Goal: Task Accomplishment & Management: Manage account settings

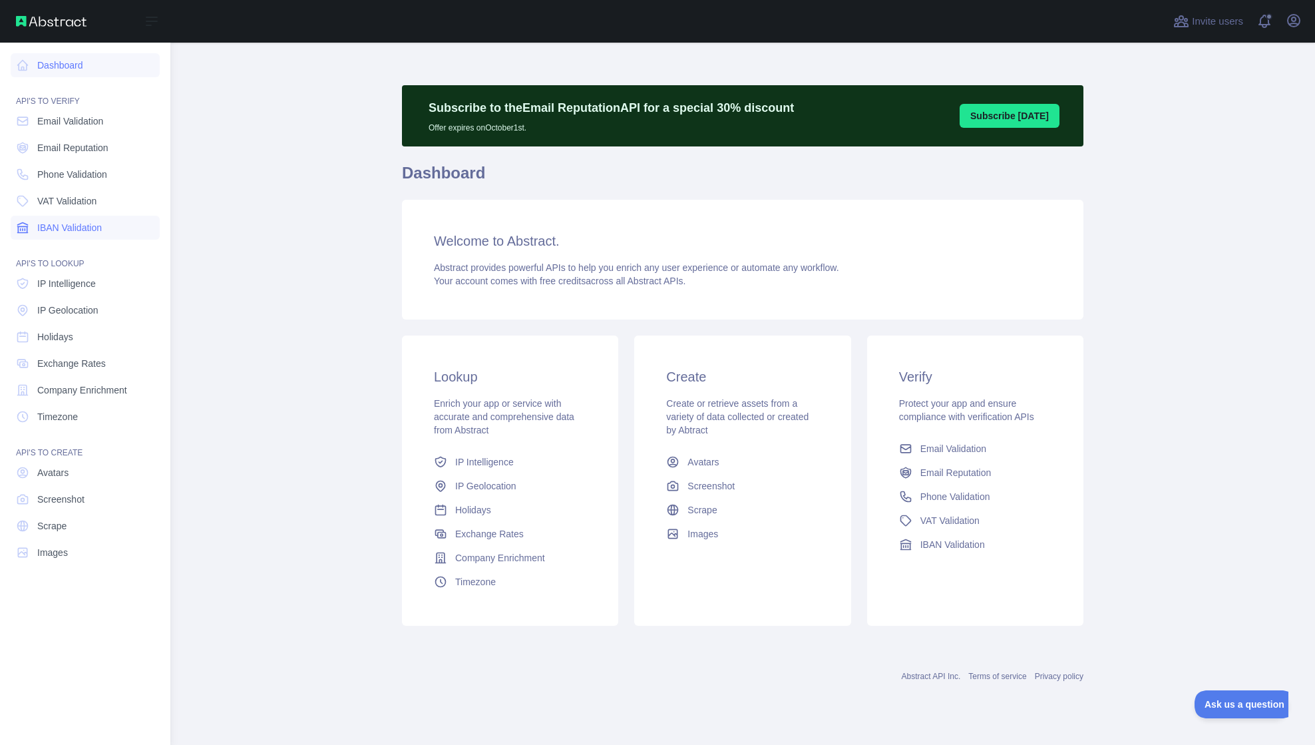
click at [65, 226] on span "IBAN Validation" at bounding box center [69, 227] width 65 height 13
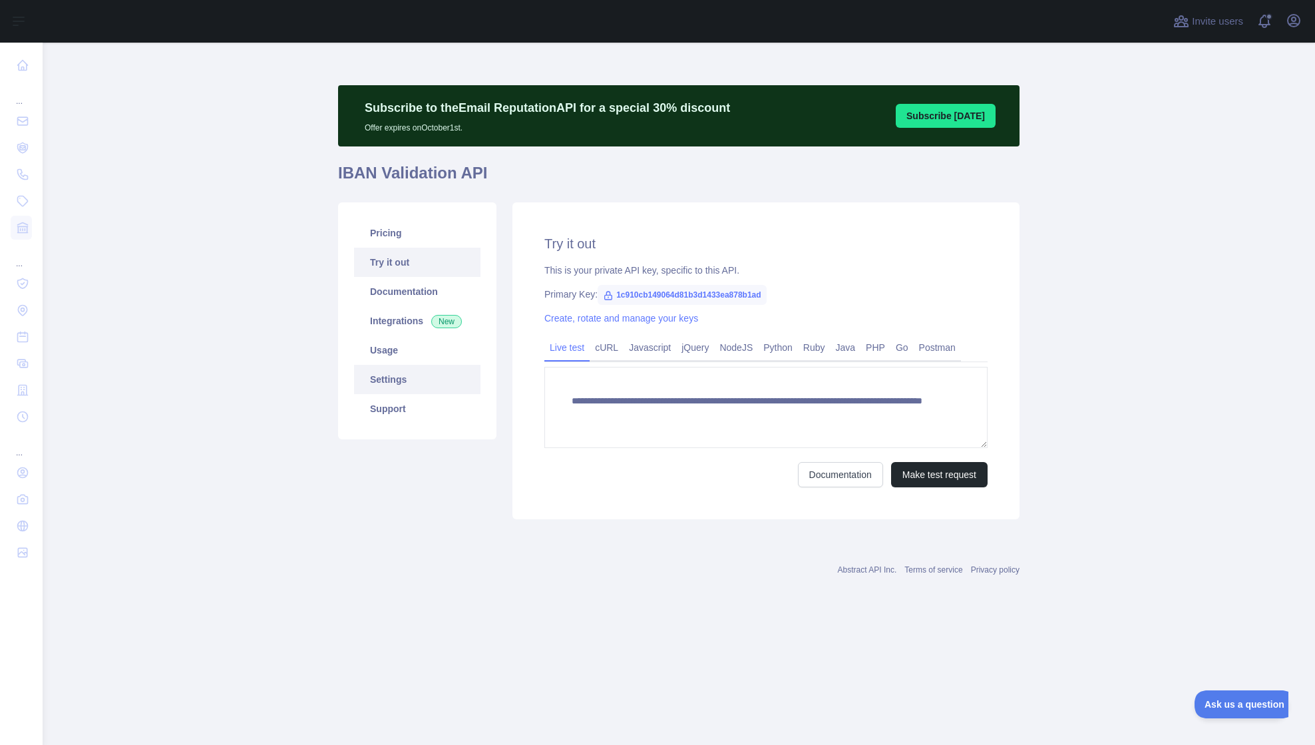
click at [392, 382] on link "Settings" at bounding box center [417, 379] width 126 height 29
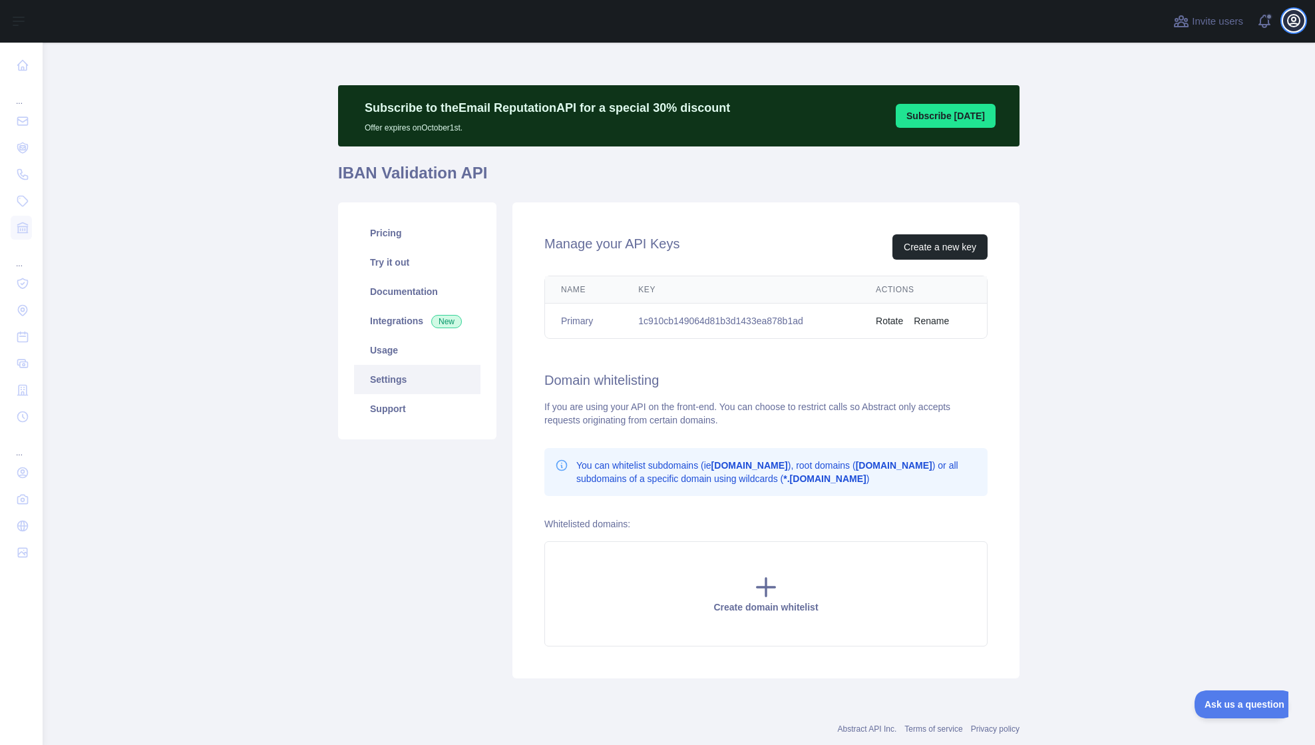
click at [1294, 20] on icon "button" at bounding box center [1294, 21] width 16 height 16
click at [1238, 146] on button "Billing" at bounding box center [1229, 144] width 149 height 24
